Goal: Information Seeking & Learning: Compare options

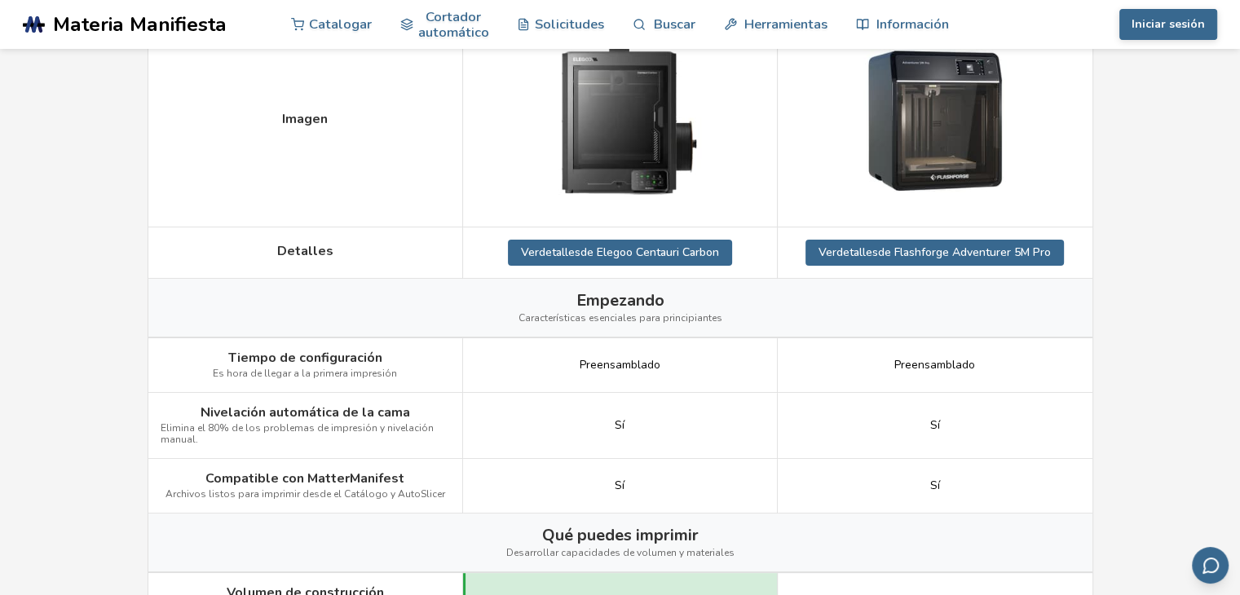
scroll to position [326, 0]
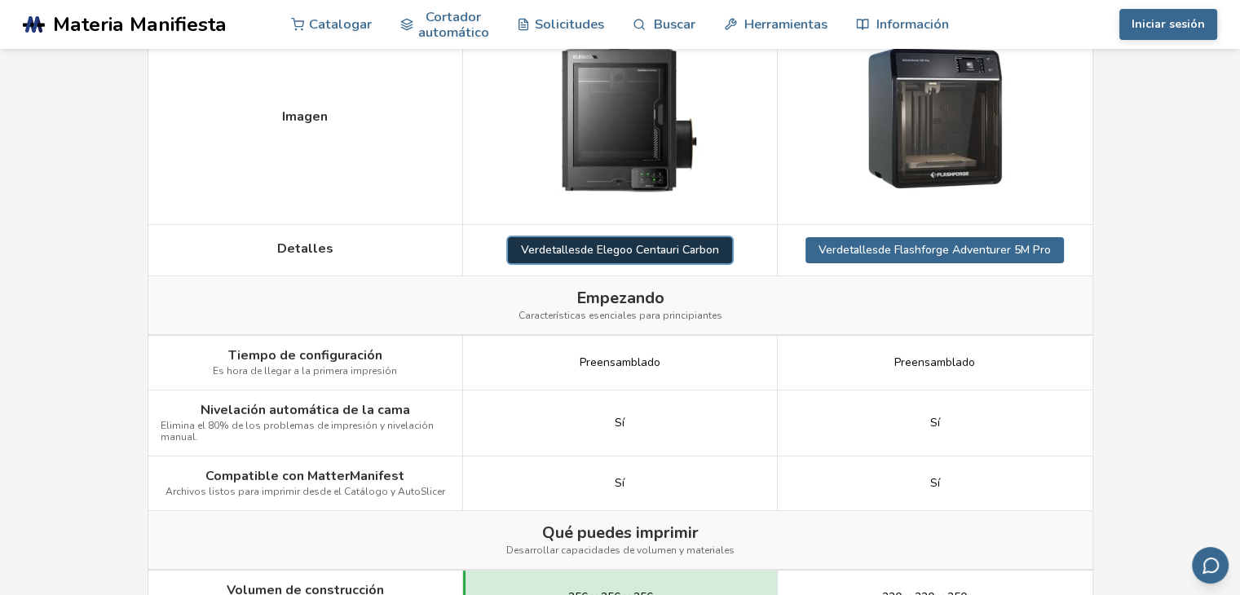
click at [625, 247] on font "de Elegoo Centauri Carbon" at bounding box center [649, 249] width 139 height 15
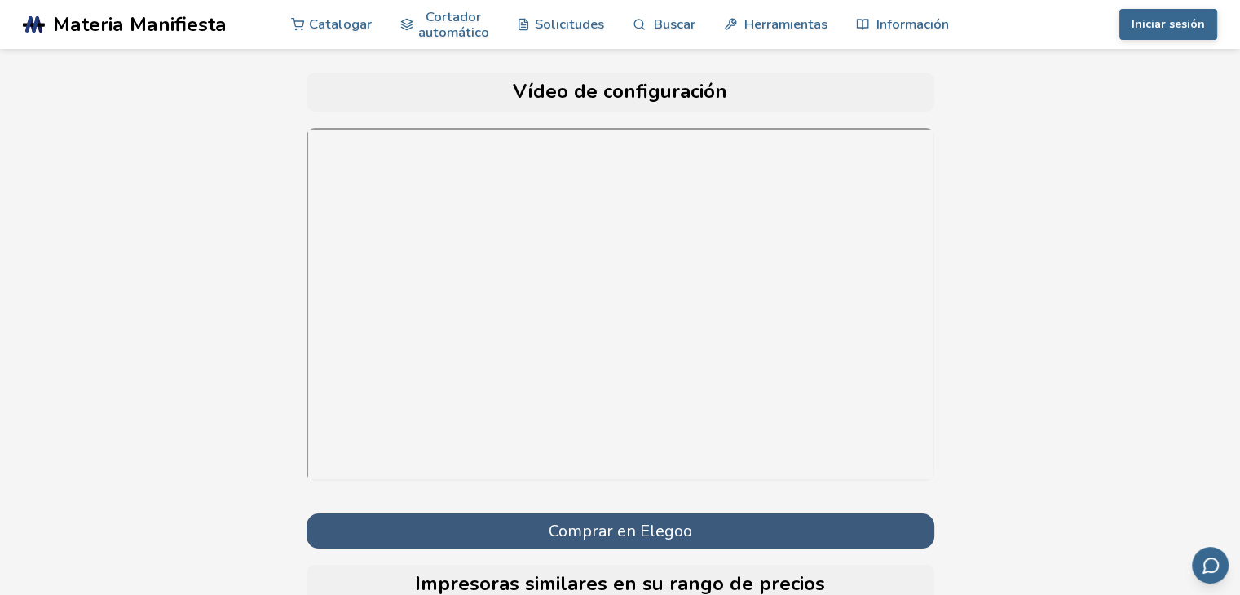
scroll to position [5993, 0]
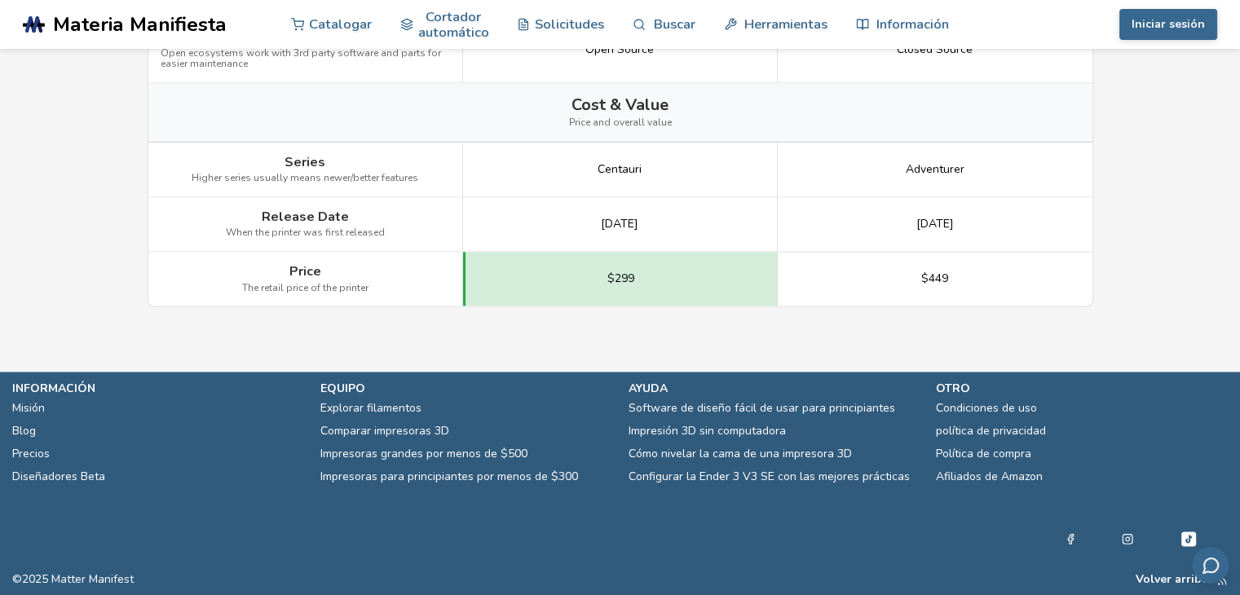
scroll to position [326, 0]
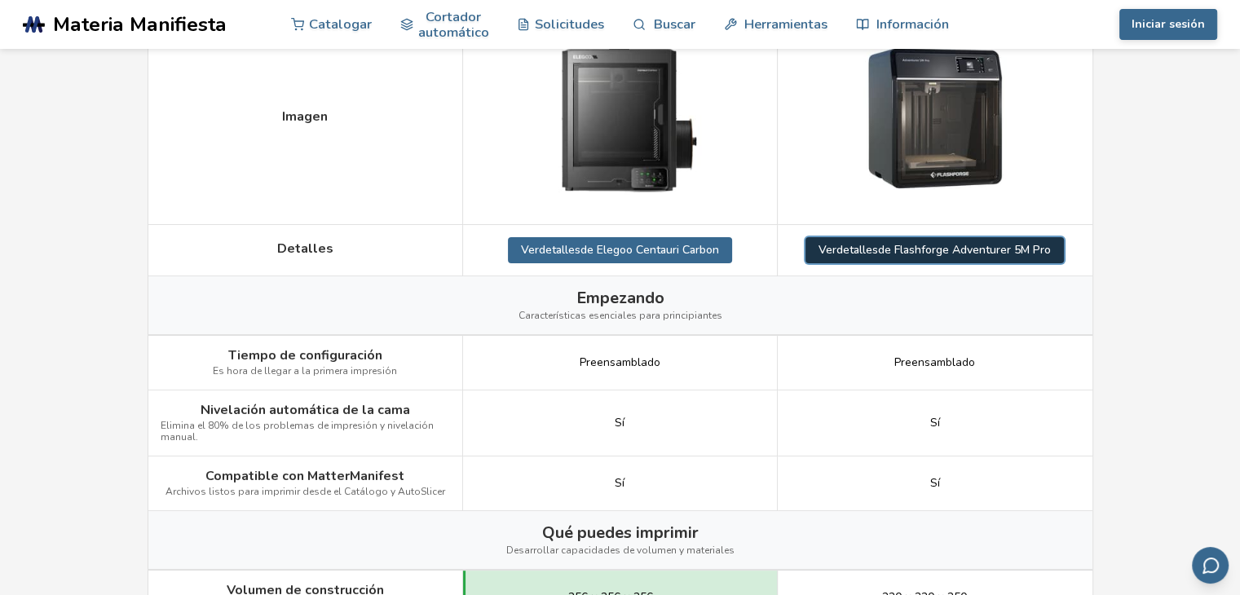
click at [946, 239] on link "Ver detalles de Flashforge Adventurer 5M Pro" at bounding box center [934, 250] width 258 height 26
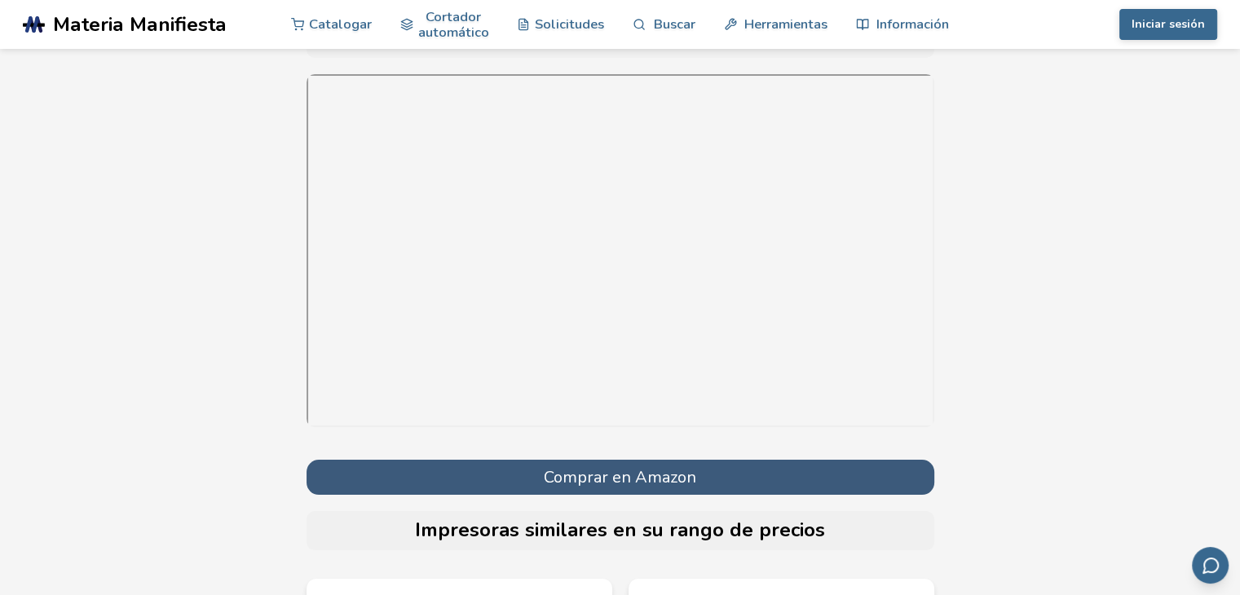
scroll to position [6031, 0]
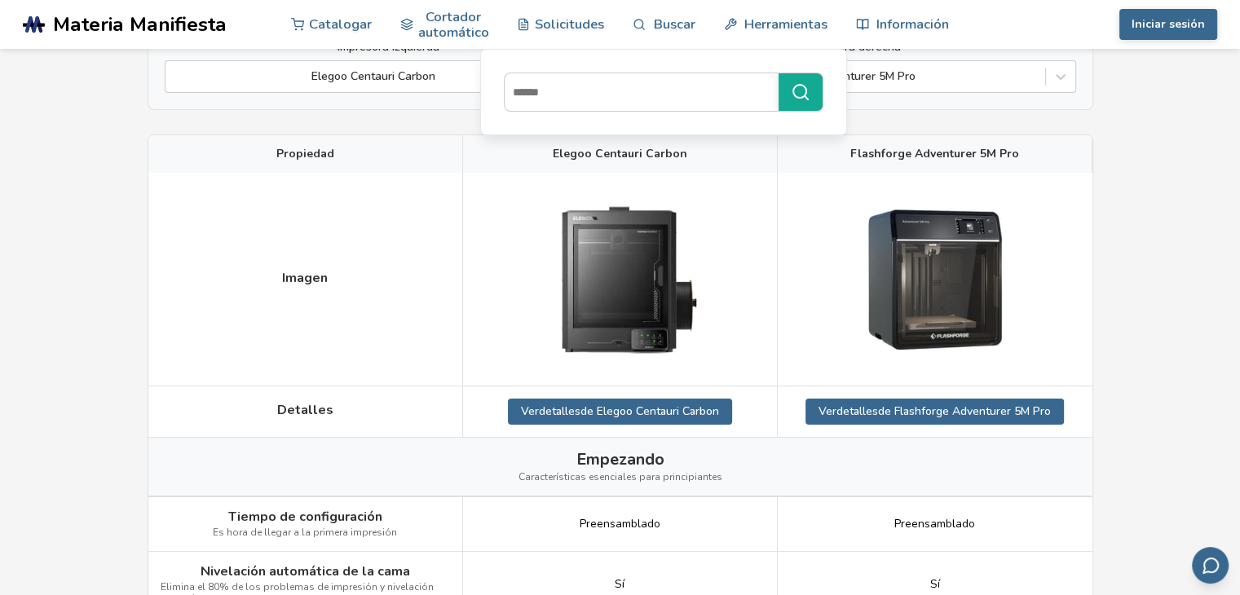
scroll to position [163, 0]
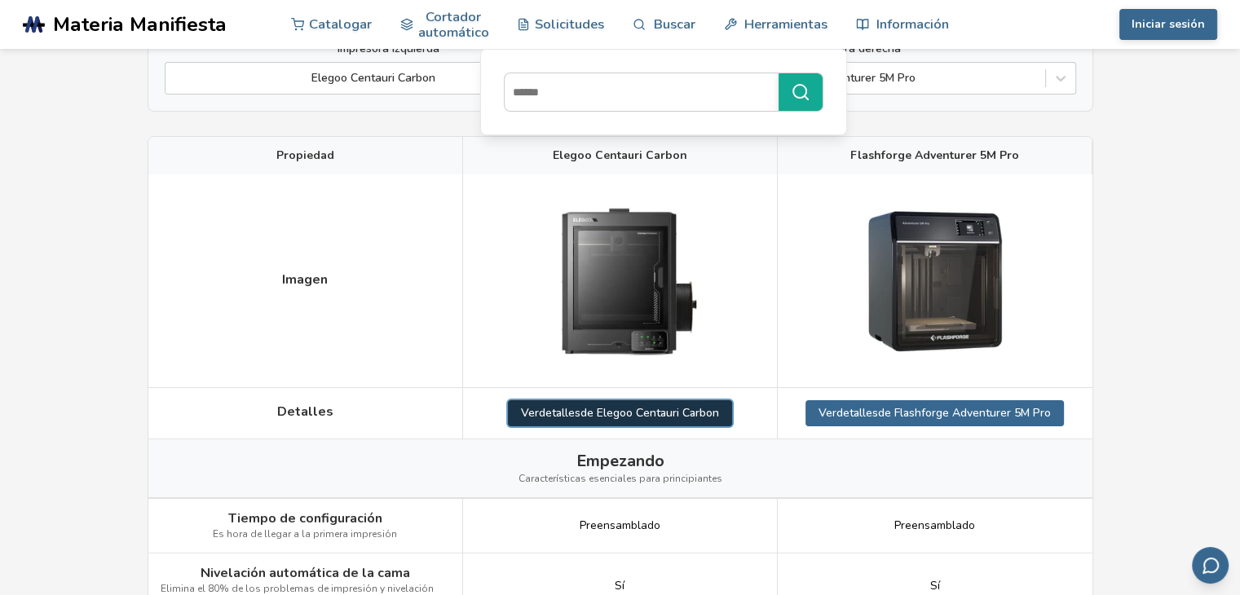
click at [580, 415] on font "detalles" at bounding box center [560, 412] width 42 height 15
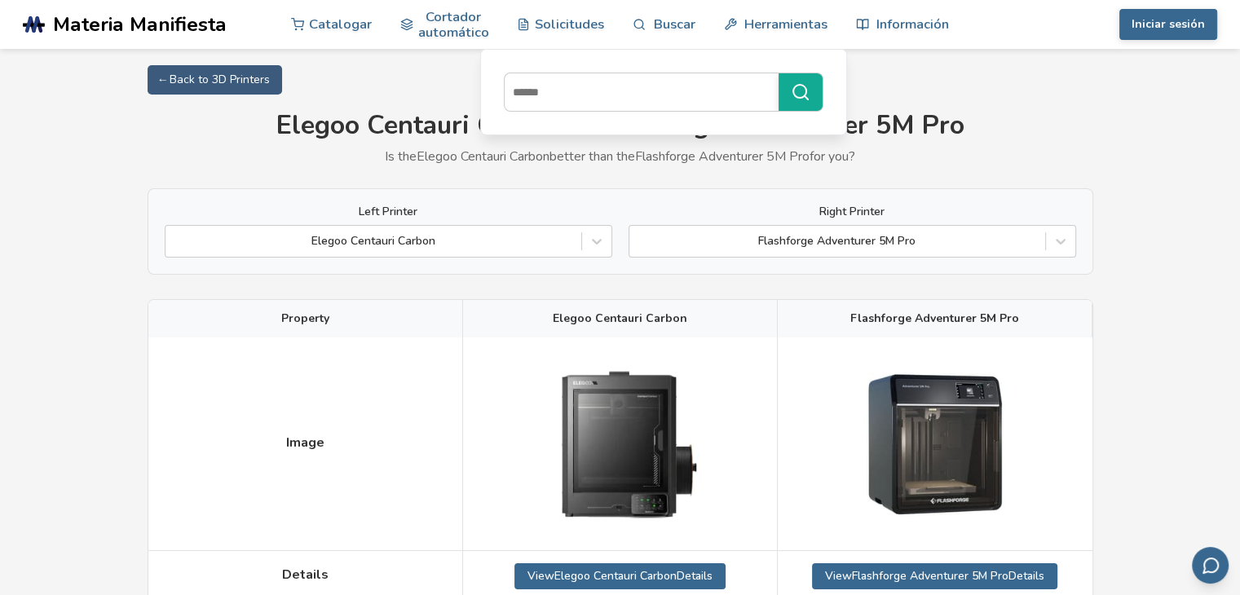
scroll to position [163, 0]
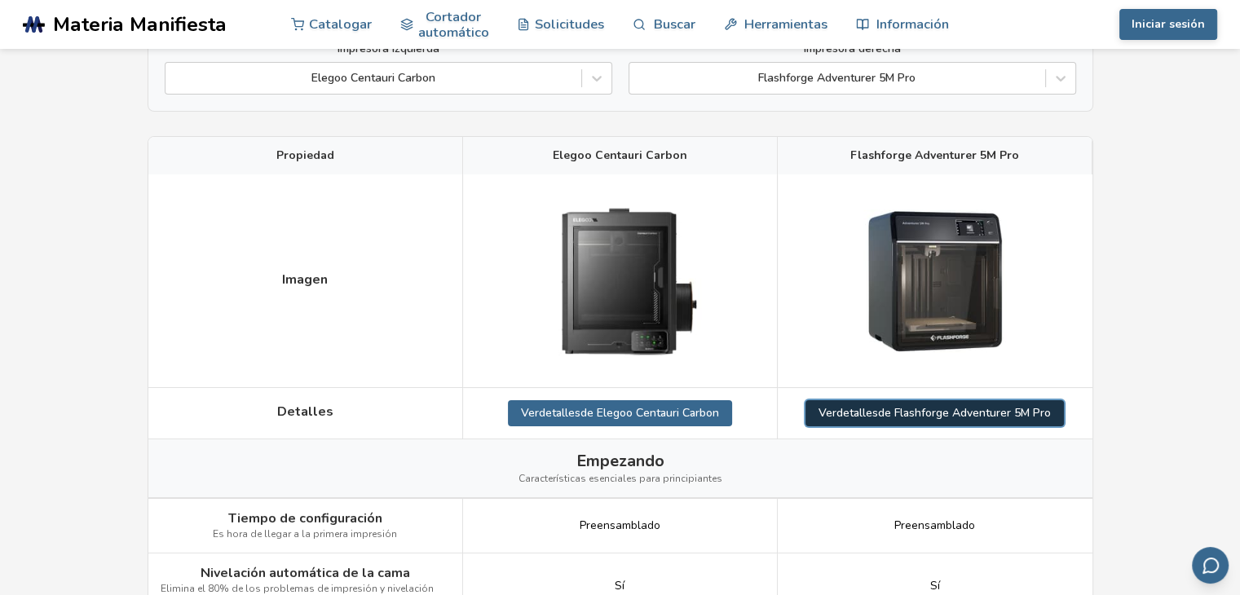
click at [936, 416] on font "de Flashforge Adventurer 5M Pro" at bounding box center [964, 412] width 173 height 15
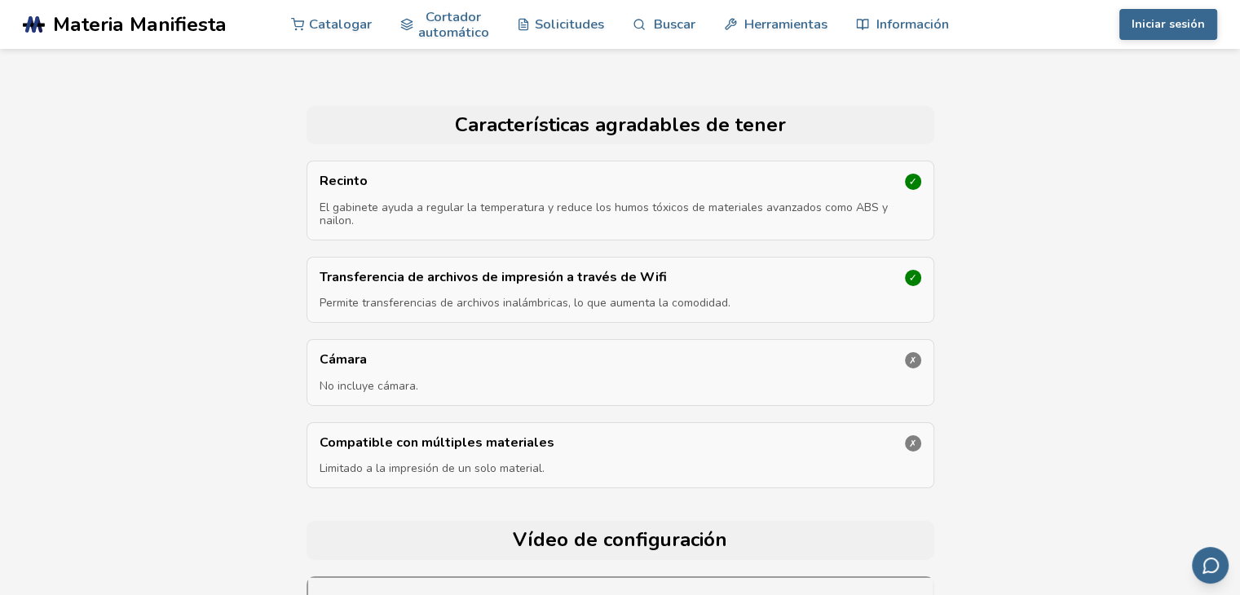
scroll to position [5542, 0]
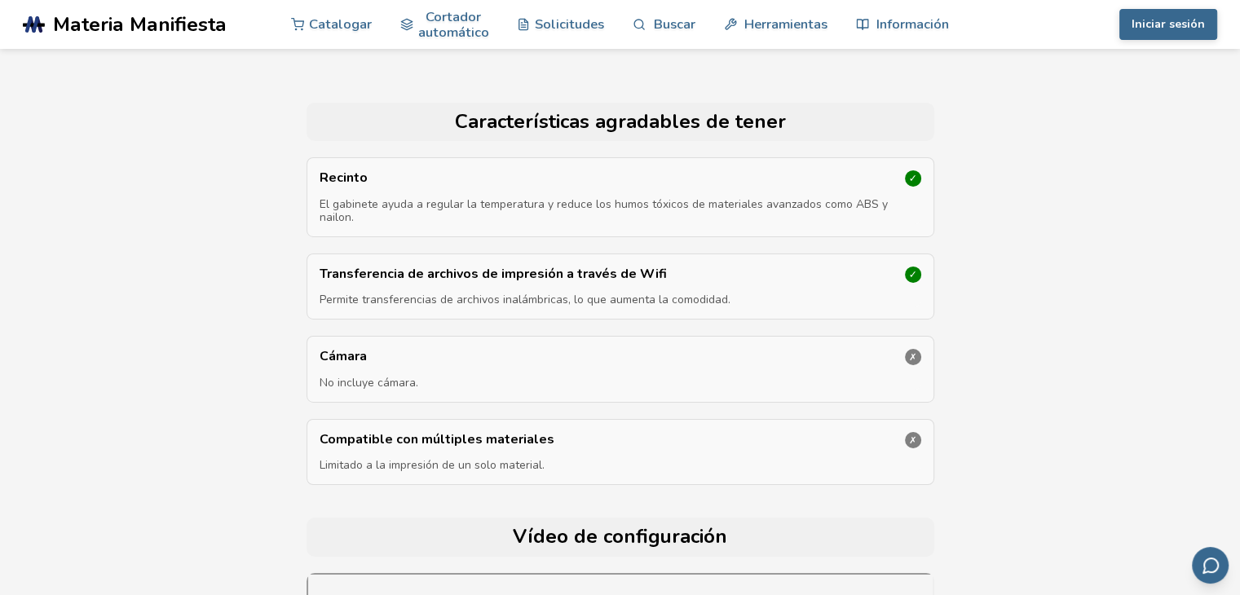
click at [914, 349] on font "✗" at bounding box center [912, 356] width 7 height 15
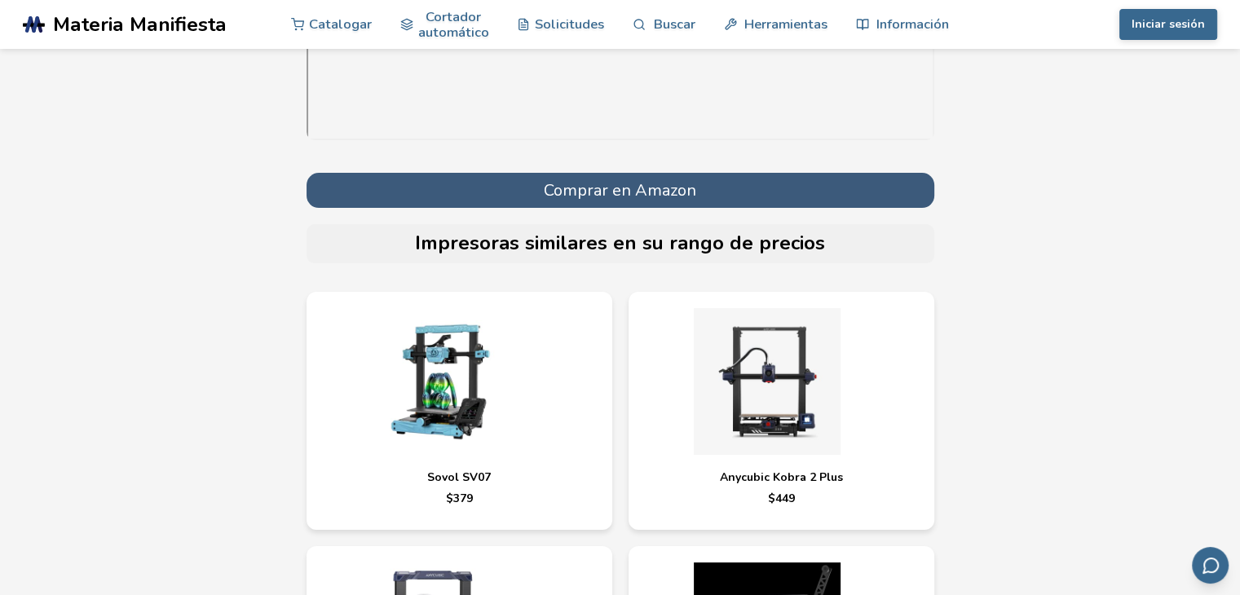
scroll to position [6357, 0]
